Goal: Information Seeking & Learning: Learn about a topic

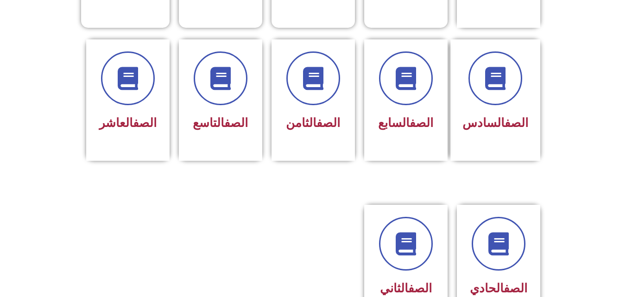
scroll to position [371, 0]
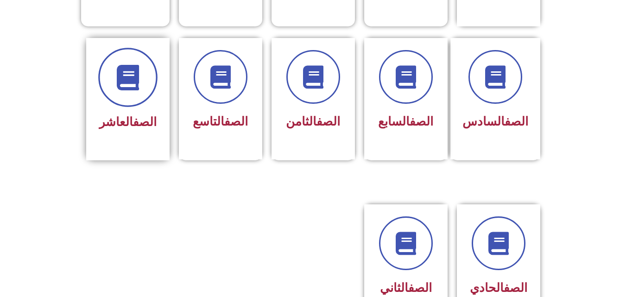
click at [130, 75] on icon at bounding box center [127, 76] width 25 height 25
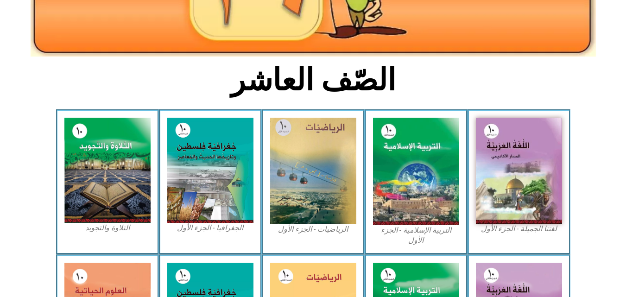
scroll to position [204, 0]
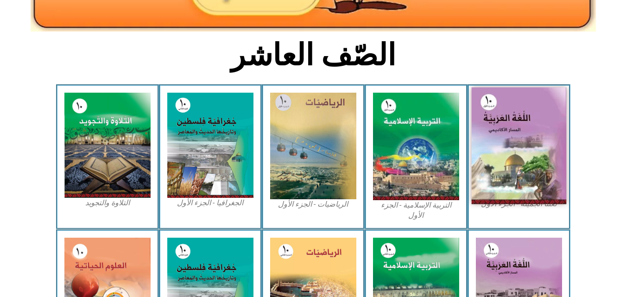
click at [520, 143] on img at bounding box center [518, 146] width 95 height 117
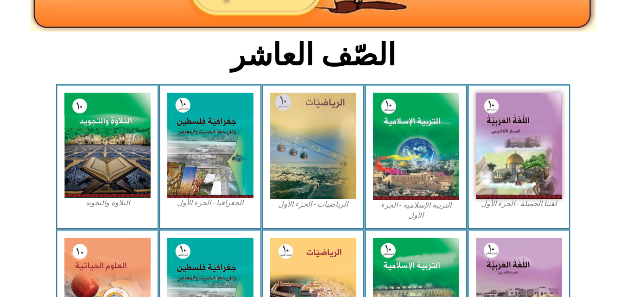
drag, startPoint x: 68, startPoint y: 1, endPoint x: 586, endPoint y: 51, distance: 520.7
click at [586, 51] on section "الصّف العاشر" at bounding box center [313, 60] width 626 height 48
drag, startPoint x: 526, startPoint y: 132, endPoint x: 605, endPoint y: 77, distance: 96.5
click at [605, 77] on section "الصّف العاشر" at bounding box center [313, 60] width 626 height 48
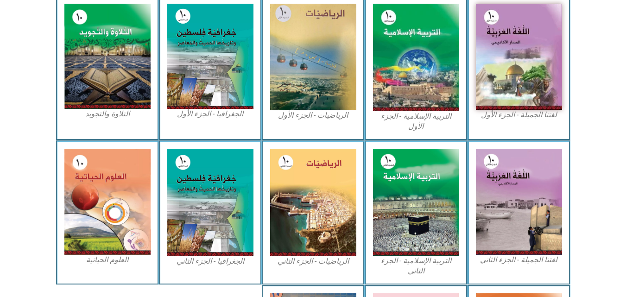
scroll to position [297, 0]
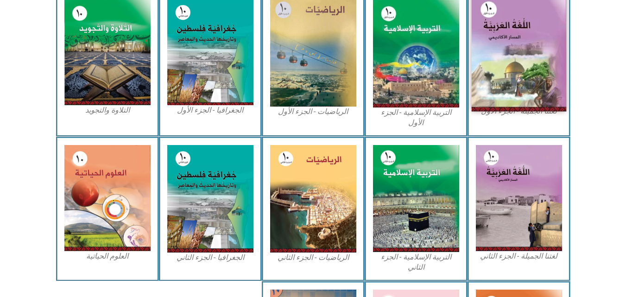
click at [518, 70] on img at bounding box center [518, 53] width 95 height 117
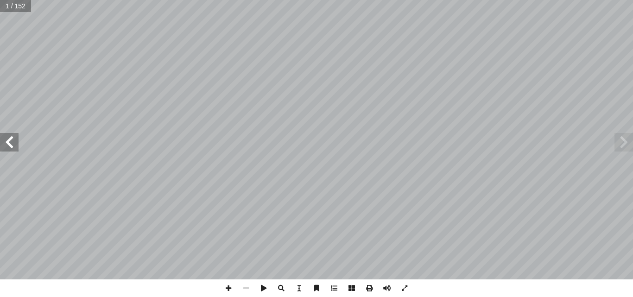
click at [7, 146] on span at bounding box center [9, 142] width 19 height 19
click at [6, 142] on span at bounding box center [9, 142] width 19 height 19
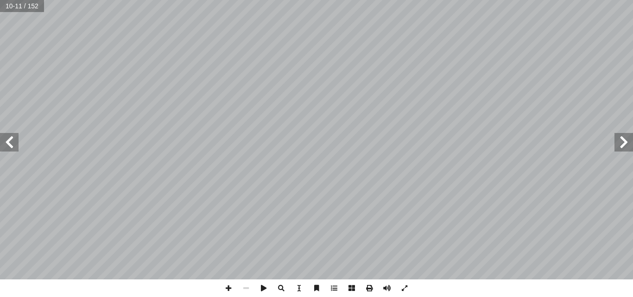
click at [6, 142] on span at bounding box center [9, 142] width 19 height 19
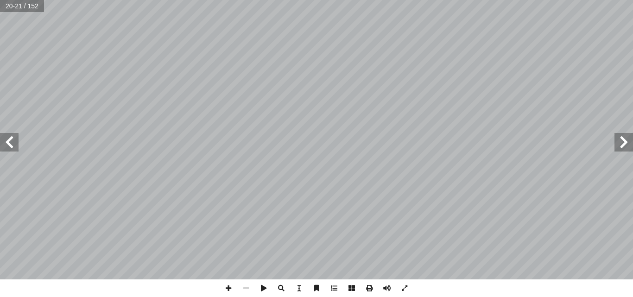
click at [6, 142] on span at bounding box center [9, 142] width 19 height 19
click at [7, 142] on span at bounding box center [9, 142] width 19 height 19
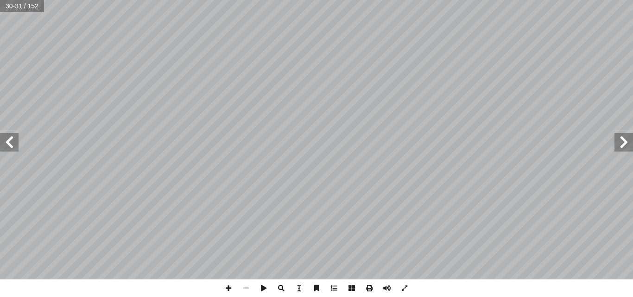
click at [7, 142] on span at bounding box center [9, 142] width 19 height 19
click at [9, 143] on span at bounding box center [9, 142] width 19 height 19
